Goal: Submit feedback/report problem: Leave review/rating

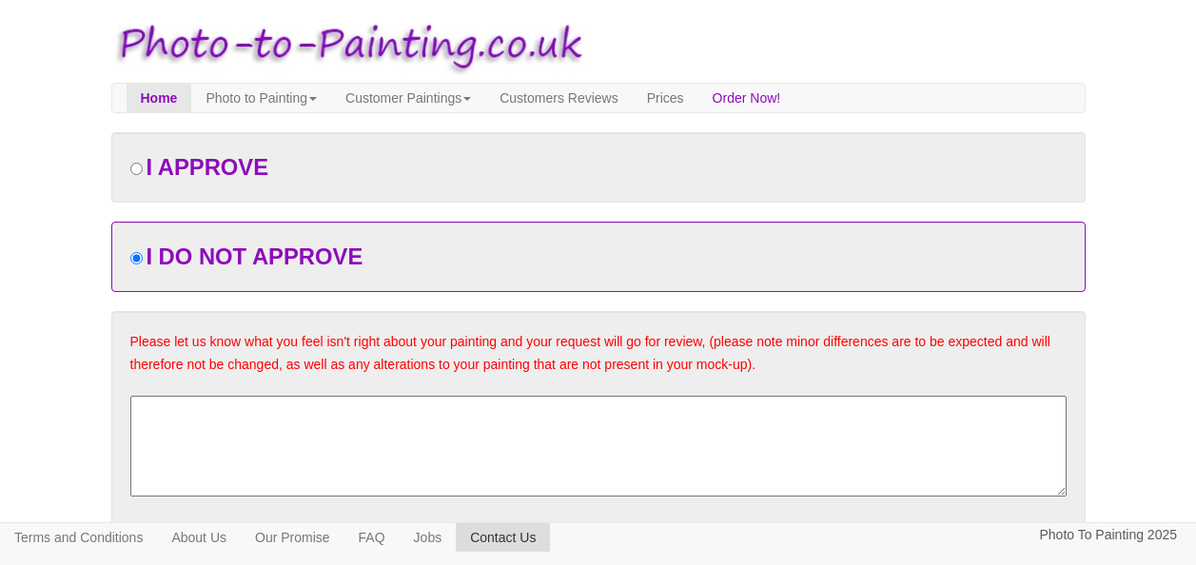
scroll to position [1181, 0]
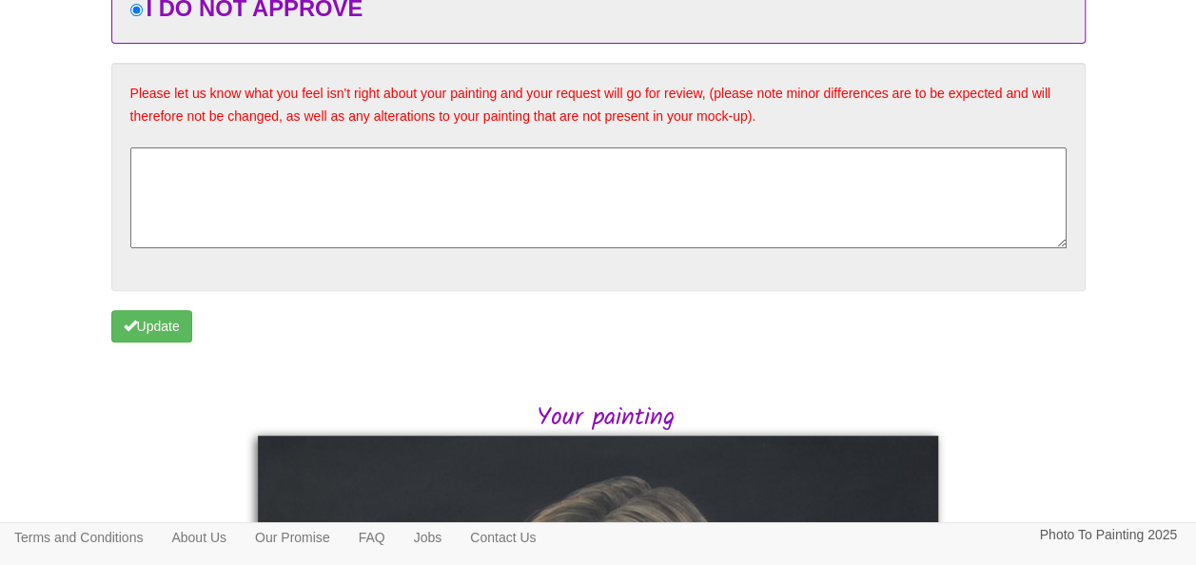
scroll to position [0, 0]
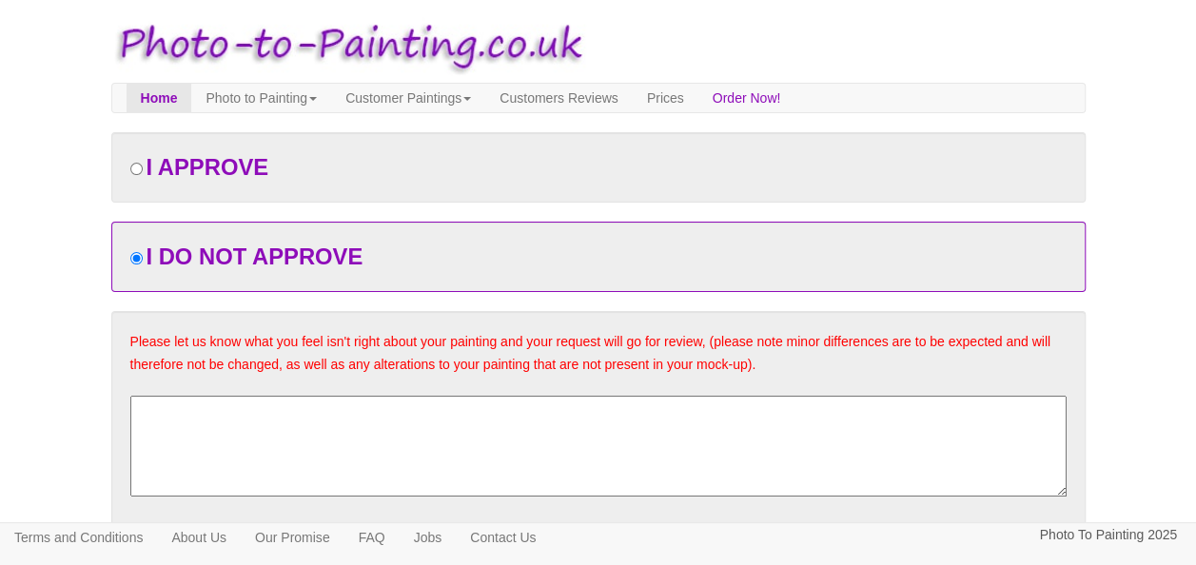
click at [299, 451] on textarea at bounding box center [598, 446] width 936 height 101
click at [299, 453] on textarea "i" at bounding box center [598, 446] width 936 height 101
click at [645, 402] on textarea "i'm so sorry, i don't like it. It has not captured my essence, particulariy in …" at bounding box center [598, 446] width 936 height 101
click at [649, 405] on textarea "i'm so sorry, i don't like it. It has not captured my essence, particulariy in …" at bounding box center [598, 446] width 936 height 101
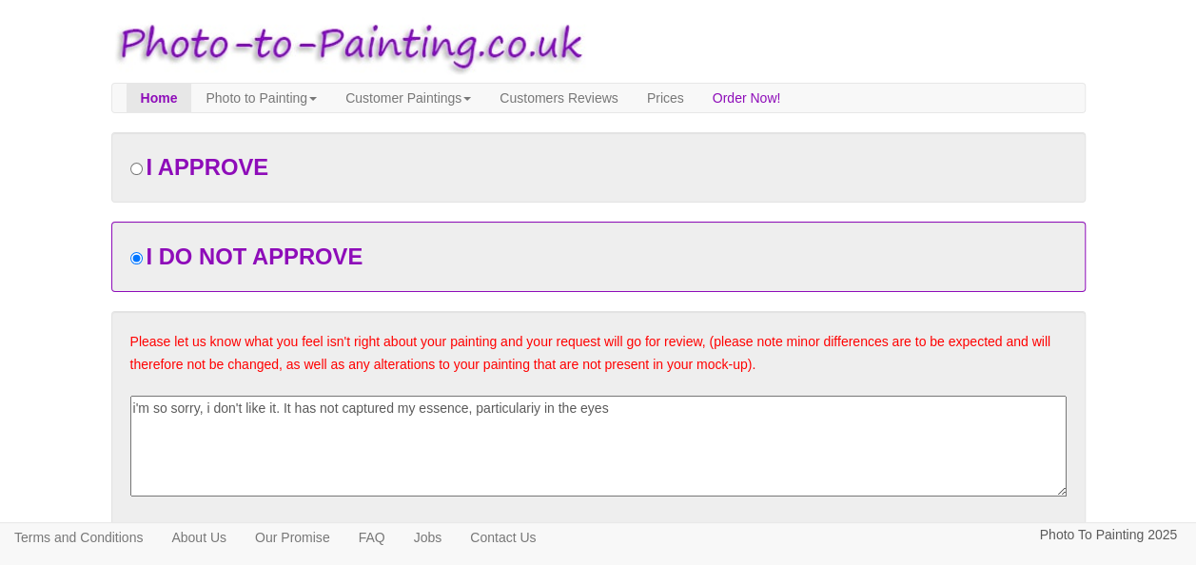
click at [573, 399] on textarea "i'm so sorry, i don't like it. It has not captured my essence, particulariy in …" at bounding box center [598, 446] width 936 height 101
click at [629, 405] on textarea "i'm so sorry, i don't like it. It has not captured my essence, particularly in …" at bounding box center [598, 446] width 936 height 101
click at [695, 403] on textarea "i'm so sorry, i don't like it. It has not captured my essence, particularly the…" at bounding box center [598, 446] width 936 height 101
click at [455, 442] on textarea "i'm so sorry, i don't like it. It has not captured my essence, particularly the…" at bounding box center [598, 446] width 936 height 101
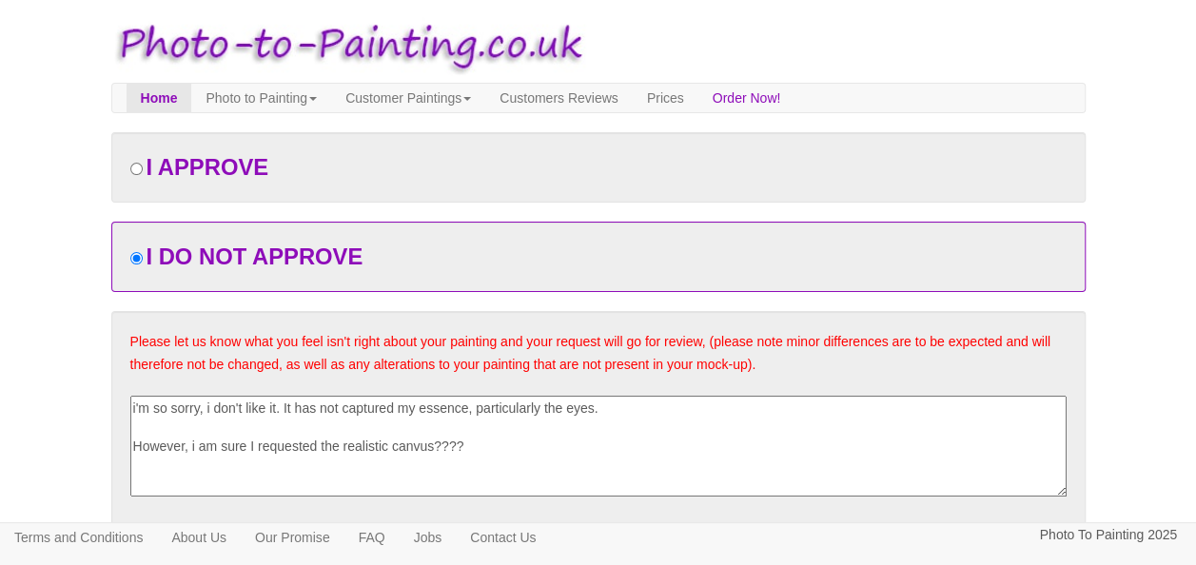
click at [455, 442] on textarea "i'm so sorry, i don't like it. It has not captured my essence, particularly the…" at bounding box center [598, 446] width 936 height 101
click at [563, 443] on textarea "i'm so sorry, i don't like it. It has not captured my essence, particularly the…" at bounding box center [598, 446] width 936 height 101
type textarea "i'm so sorry, i don't like it. It has not captured my essence, particularly the…"
